Goal: Find specific page/section: Find specific page/section

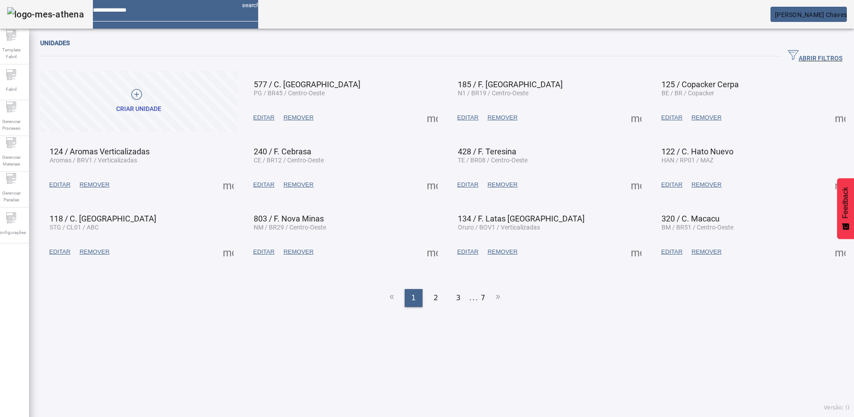
click at [286, 358] on div "Unidades ABRIR FILTROS Pesquise por Código descrição ou sigla LIMPAR FILTRAR Cr…" at bounding box center [445, 224] width 832 height 383
click at [17, 221] on icon at bounding box center [11, 217] width 11 height 11
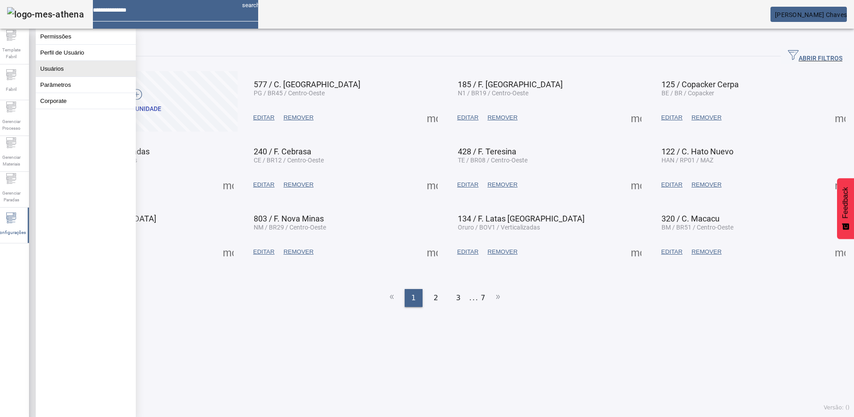
click at [63, 76] on button "Usuários" at bounding box center [86, 69] width 100 height 16
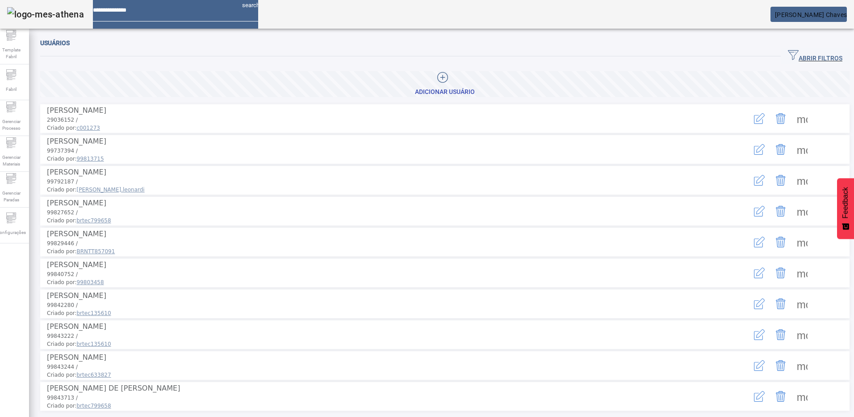
click at [787, 47] on span "button" at bounding box center [815, 56] width 69 height 21
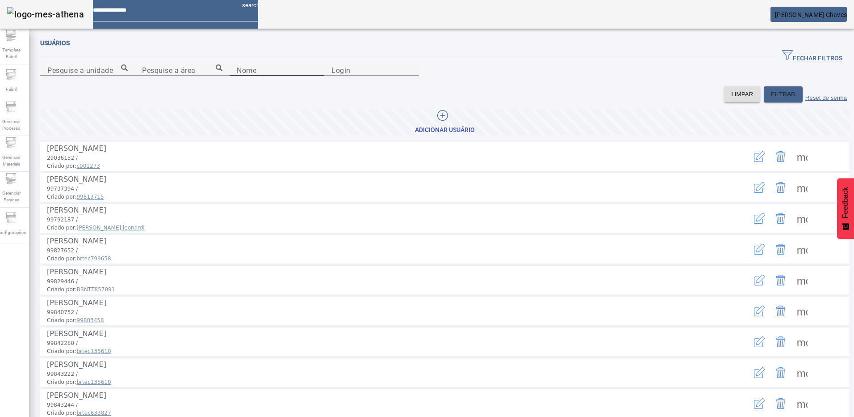
click at [237, 76] on div "Nome" at bounding box center [277, 69] width 80 height 11
click at [237, 76] on input "Nome" at bounding box center [277, 70] width 80 height 11
type input "**********"
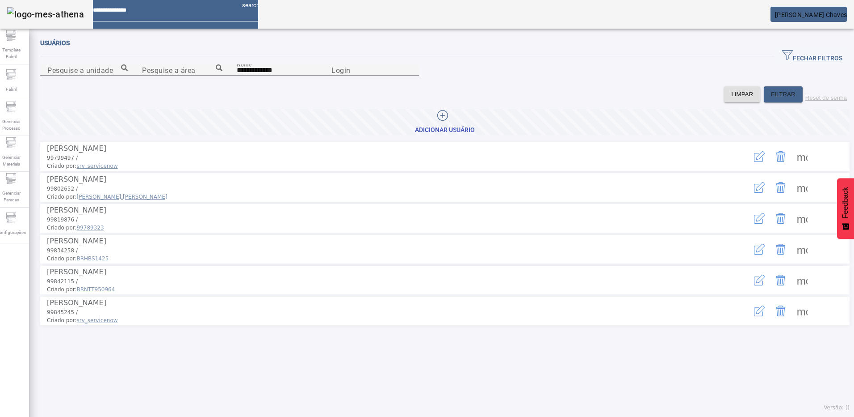
click at [794, 229] on span at bounding box center [802, 217] width 21 height 21
click at [274, 102] on div "LIMPAR FILTRAR Reset de senha" at bounding box center [445, 94] width 810 height 16
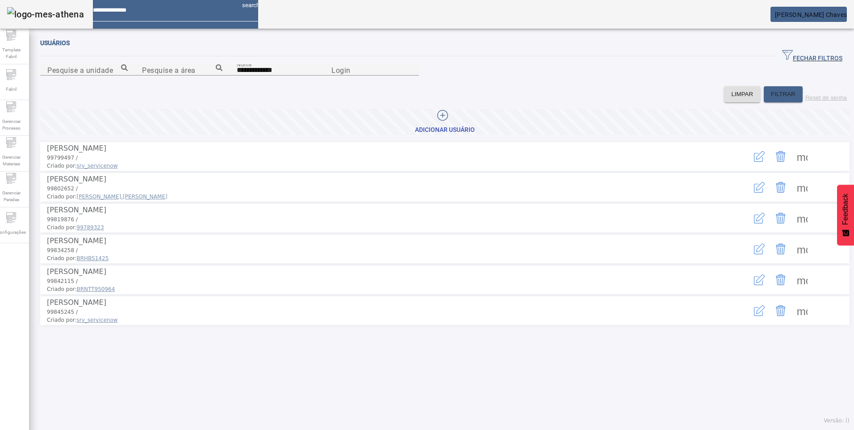
click at [375, 34] on div "**********" at bounding box center [445, 231] width 832 height 397
click at [795, 229] on span at bounding box center [802, 217] width 21 height 21
